Goal: Book appointment/travel/reservation

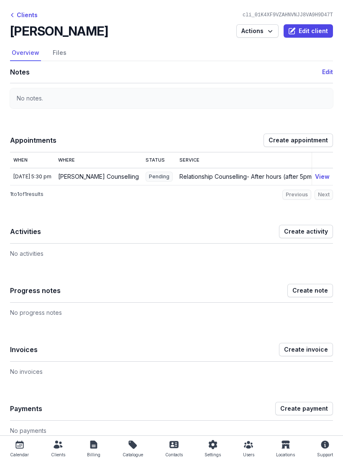
scroll to position [501, 0]
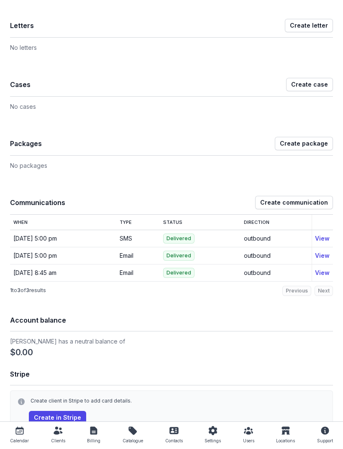
click at [20, 431] on icon at bounding box center [20, 431] width 10 height 10
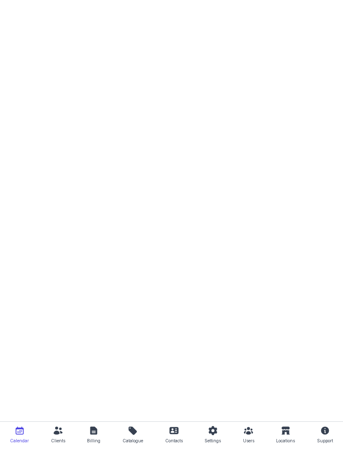
select select "week"
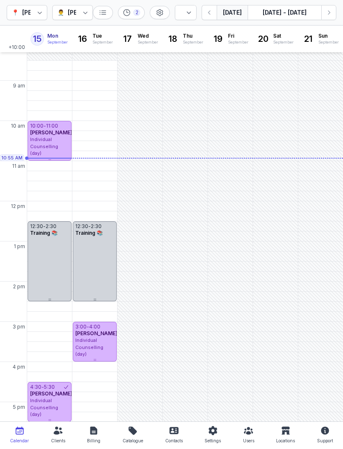
scroll to position [13, 0]
click at [326, 11] on icon "button" at bounding box center [329, 12] width 8 height 8
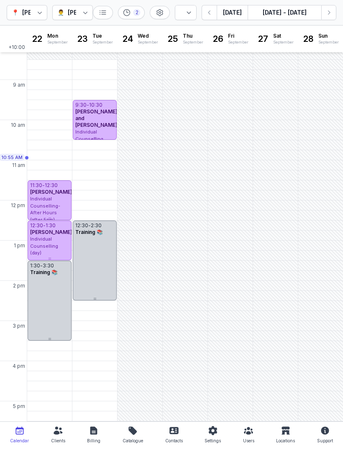
click at [49, 147] on div "10:30 AM - Mon" at bounding box center [50, 145] width 43 height 8
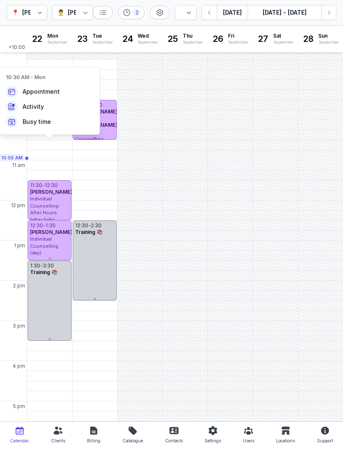
click at [45, 94] on span "Appointment" at bounding box center [41, 92] width 37 height 8
select select
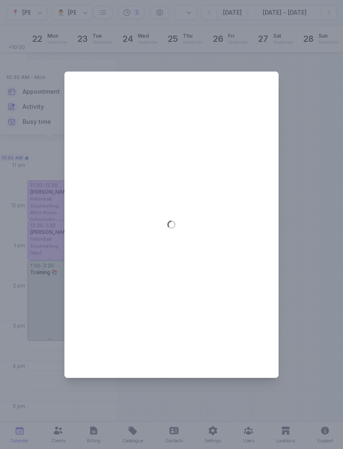
type input "[DATE]"
select select "10:30"
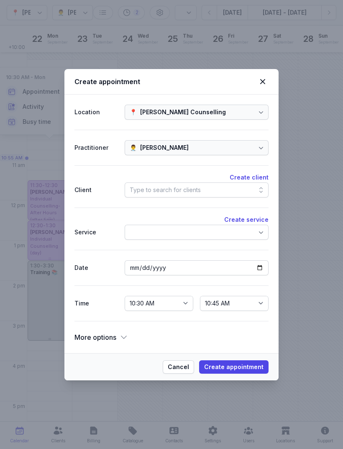
click at [190, 189] on div "Type to search for clients" at bounding box center [165, 190] width 71 height 10
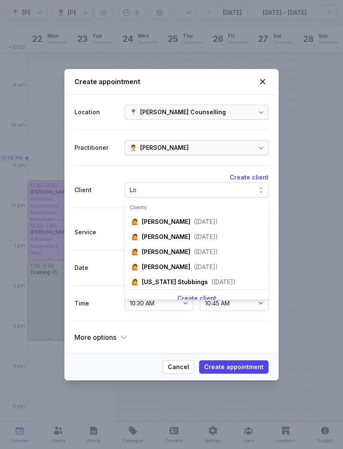
type input "Lo"
click at [169, 221] on div "[PERSON_NAME]" at bounding box center [166, 222] width 49 height 8
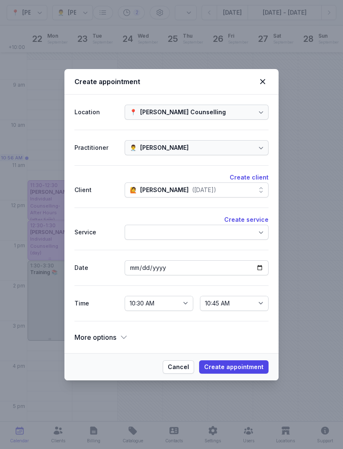
click at [241, 362] on span "Create appointment" at bounding box center [233, 367] width 59 height 10
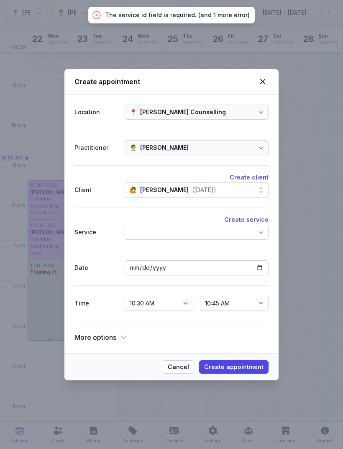
click at [235, 229] on div at bounding box center [197, 232] width 144 height 15
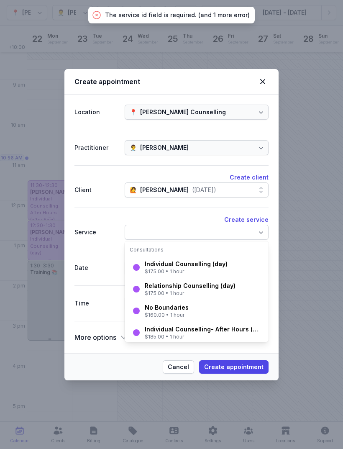
click at [196, 266] on div "Individual Counselling (day)" at bounding box center [186, 264] width 83 height 8
select select "11:30"
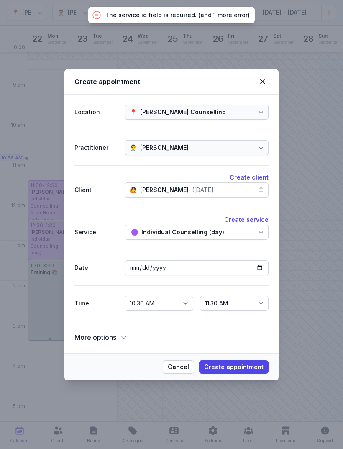
click at [247, 367] on span "Create appointment" at bounding box center [233, 367] width 59 height 10
select select
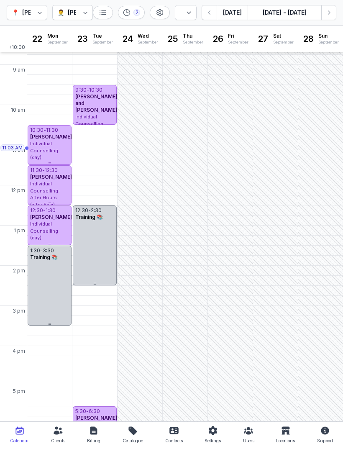
scroll to position [28, 0]
click at [210, 16] on icon "button" at bounding box center [210, 12] width 8 height 8
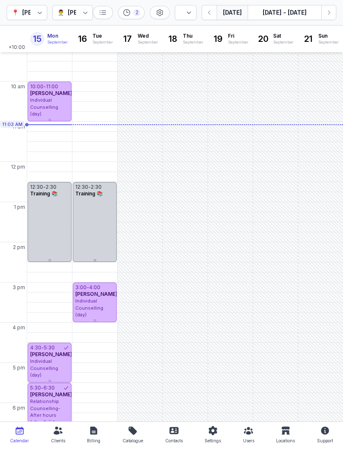
scroll to position [52, 0]
